Goal: Navigation & Orientation: Find specific page/section

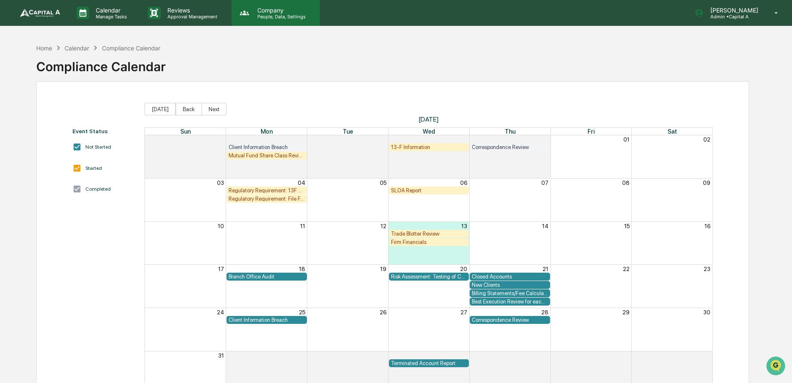
click at [285, 15] on p "People, Data, Settings" at bounding box center [280, 17] width 59 height 6
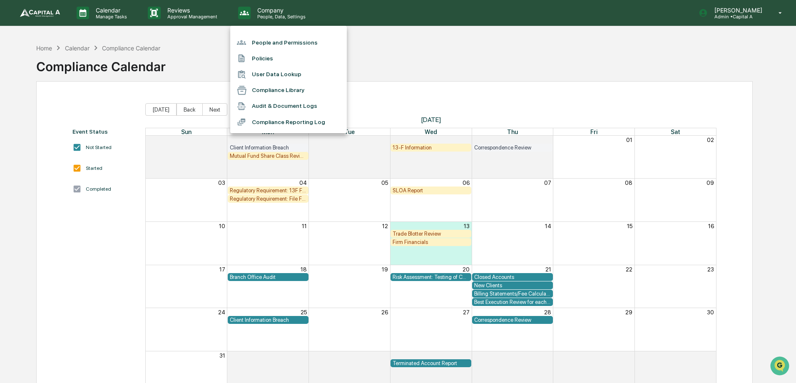
click at [99, 17] on div at bounding box center [398, 191] width 796 height 383
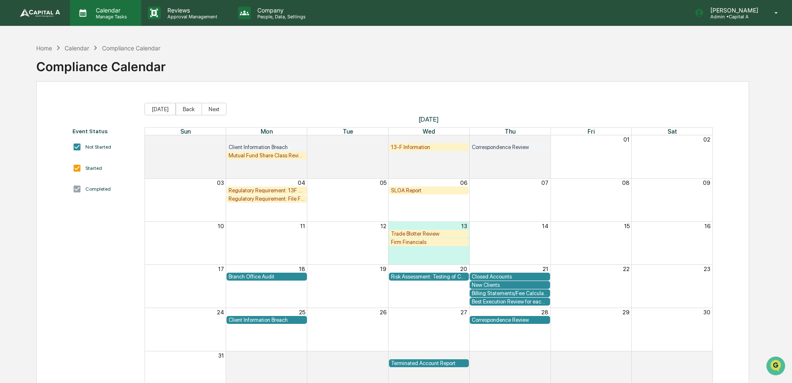
click at [87, 17] on icon at bounding box center [83, 13] width 12 height 12
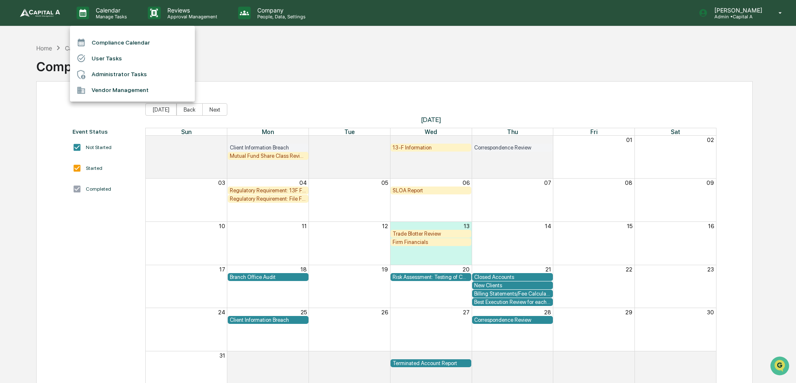
click at [31, 15] on div at bounding box center [398, 191] width 796 height 383
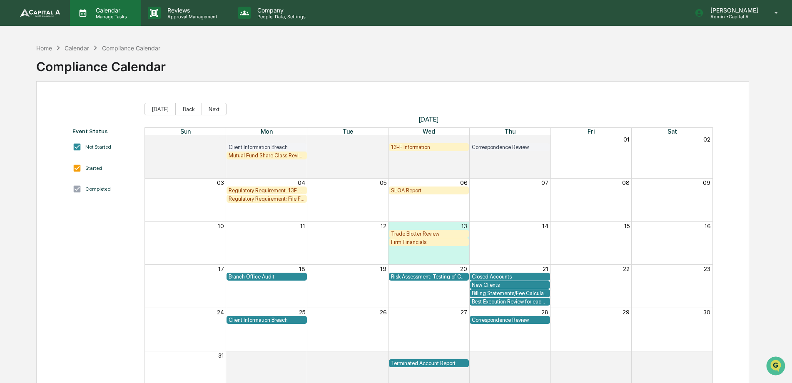
click at [119, 12] on p "Calendar" at bounding box center [110, 10] width 42 height 7
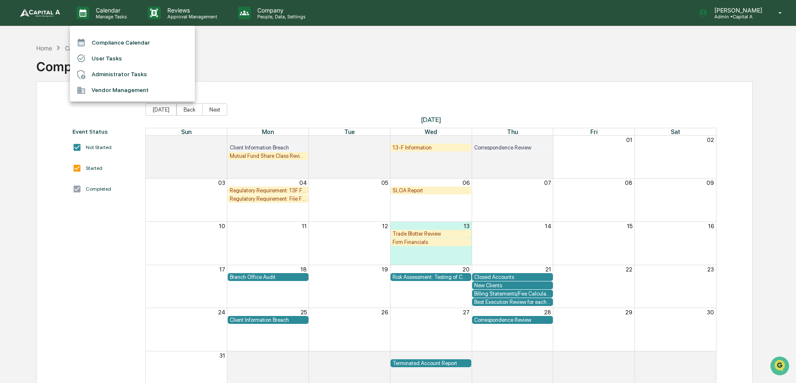
click at [104, 44] on li "Compliance Calendar" at bounding box center [132, 43] width 125 height 16
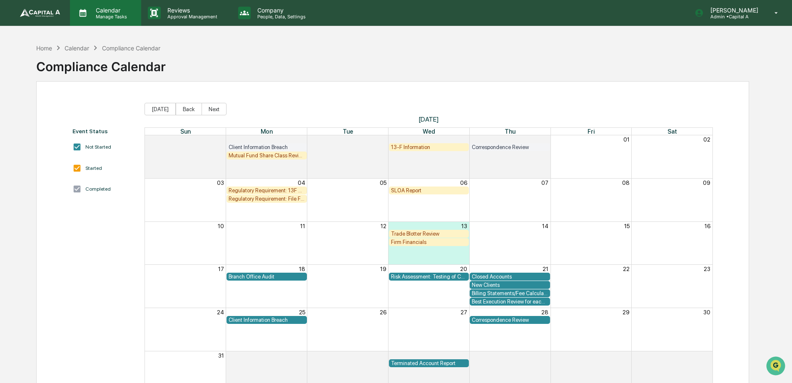
click at [123, 7] on p "Calendar" at bounding box center [110, 10] width 42 height 7
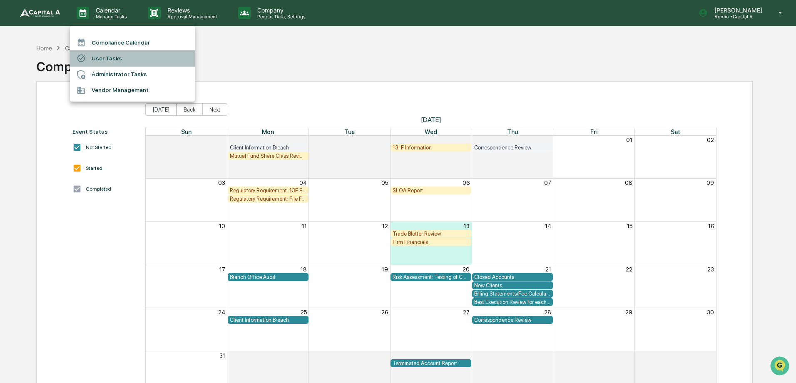
click at [99, 58] on li "User Tasks" at bounding box center [132, 58] width 125 height 16
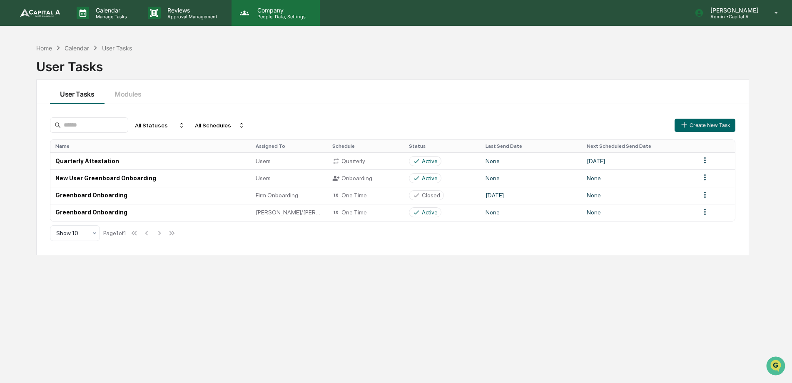
click at [274, 13] on p "Company" at bounding box center [280, 10] width 59 height 7
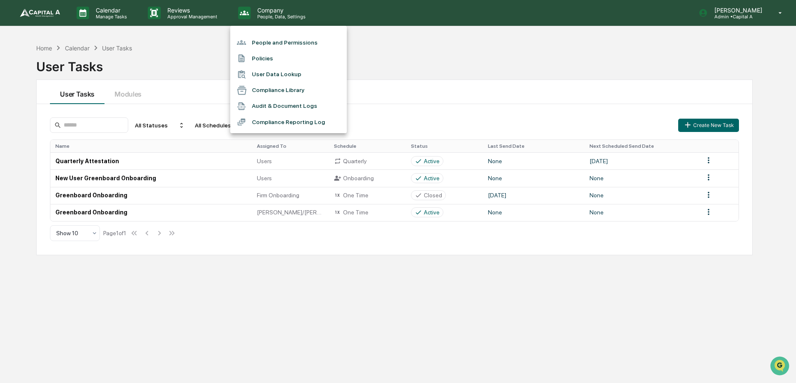
drag, startPoint x: 173, startPoint y: 10, endPoint x: 169, endPoint y: 14, distance: 5.0
click at [172, 10] on div at bounding box center [398, 191] width 796 height 383
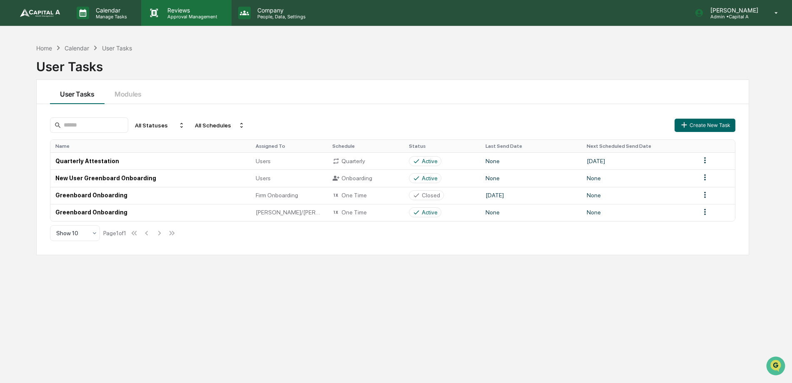
click at [159, 16] on icon at bounding box center [154, 13] width 12 height 12
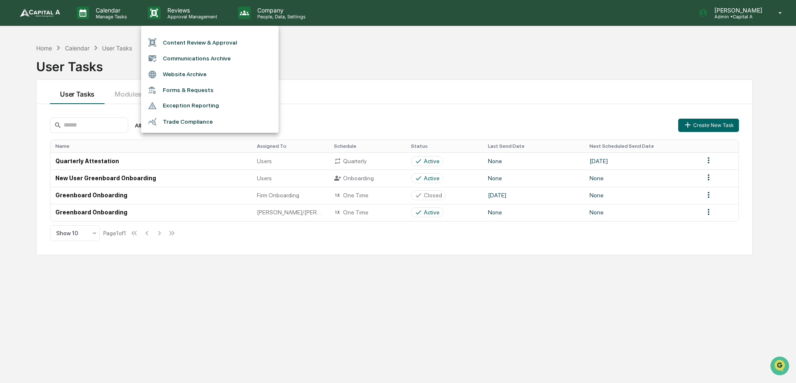
click at [52, 46] on div at bounding box center [398, 191] width 796 height 383
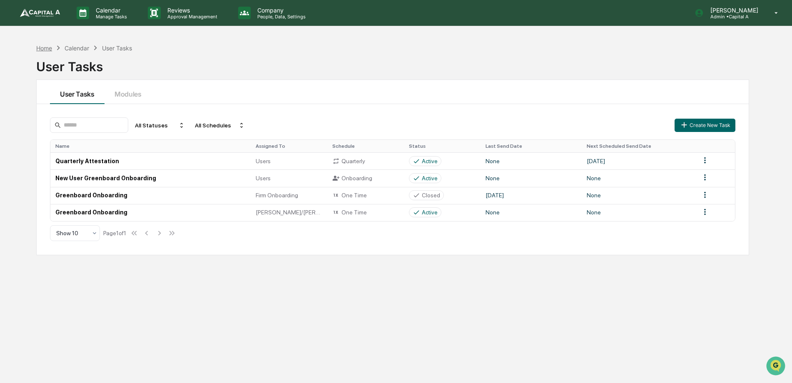
click at [42, 50] on div "Home" at bounding box center [44, 48] width 16 height 7
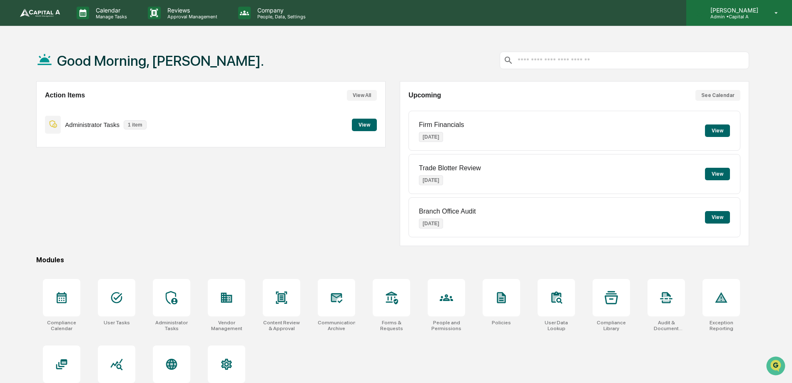
click at [776, 17] on icon at bounding box center [776, 13] width 15 height 8
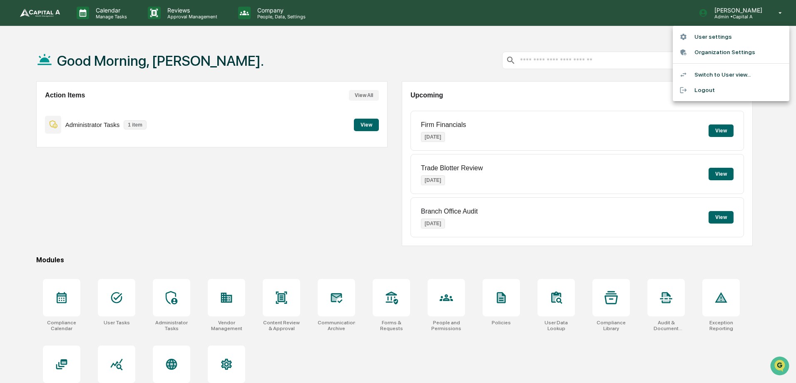
click at [395, 69] on div at bounding box center [398, 191] width 796 height 383
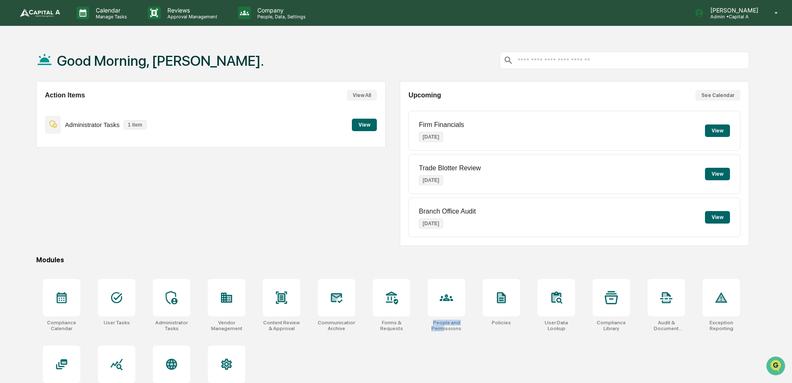
drag, startPoint x: 465, startPoint y: 304, endPoint x: 441, endPoint y: 347, distance: 49.4
click at [441, 347] on div "Compliance Calendar User Tasks Administrator Tasks Vendor Management Content Re…" at bounding box center [392, 338] width 713 height 129
drag, startPoint x: 441, startPoint y: 347, endPoint x: 346, endPoint y: 268, distance: 122.7
click at [346, 268] on div "Good Morning, Lauren. Action Items View All Administrator Tasks 1 item View Upc…" at bounding box center [393, 231] width 738 height 383
